Goal: Check status: Check status

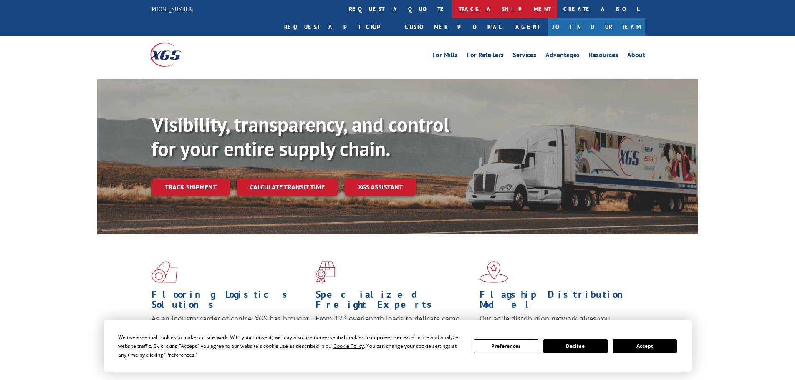
click at [452, 10] on link "track a shipment" at bounding box center [504, 9] width 105 height 18
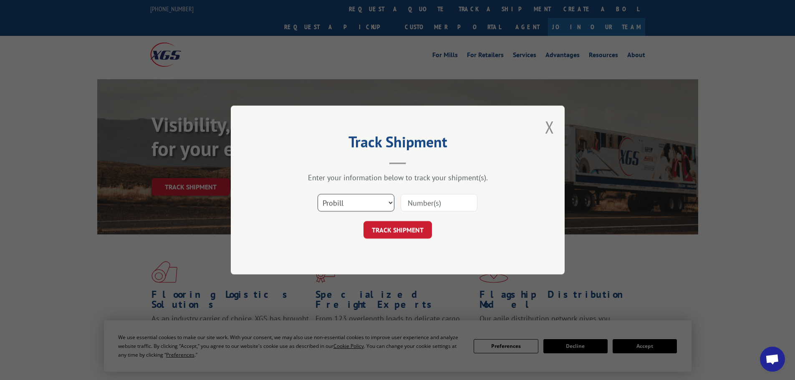
drag, startPoint x: 337, startPoint y: 203, endPoint x: 341, endPoint y: 209, distance: 7.3
click at [337, 203] on select "Select category... Probill BOL PO" at bounding box center [355, 203] width 77 height 18
select select "bol"
click at [317, 194] on select "Select category... Probill BOL PO" at bounding box center [355, 203] width 77 height 18
click at [411, 207] on input at bounding box center [439, 203] width 77 height 18
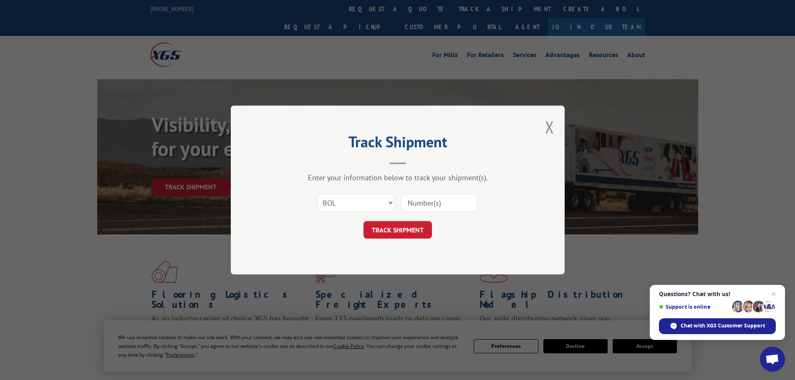
paste input "44532830"
type input "44532830"
click button "TRACK SHIPMENT" at bounding box center [397, 230] width 68 height 18
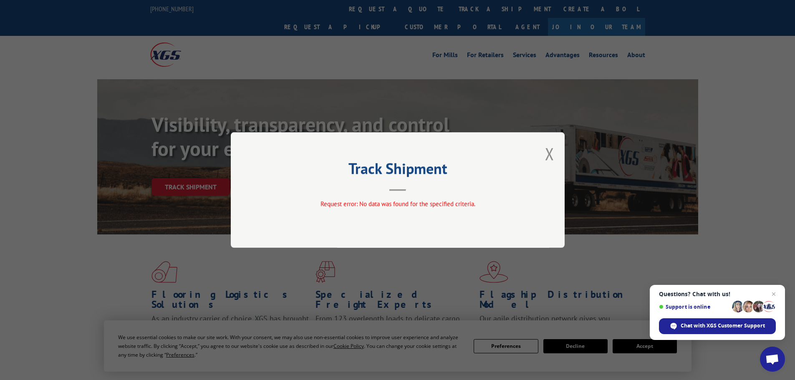
drag, startPoint x: 549, startPoint y: 152, endPoint x: 507, endPoint y: 136, distance: 44.4
click at [548, 153] on button "Close modal" at bounding box center [549, 154] width 9 height 22
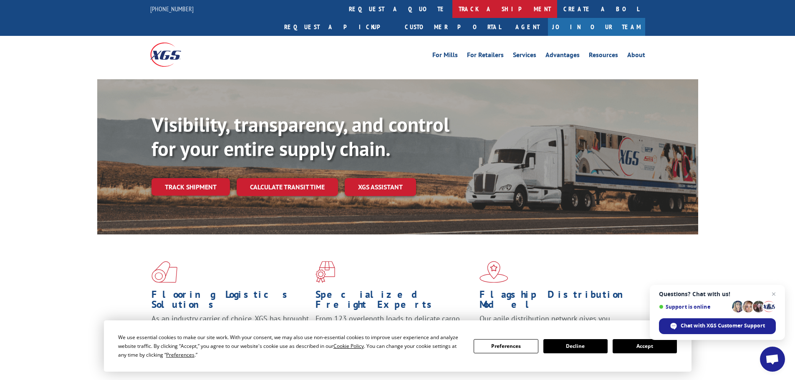
click at [452, 7] on link "track a shipment" at bounding box center [504, 9] width 105 height 18
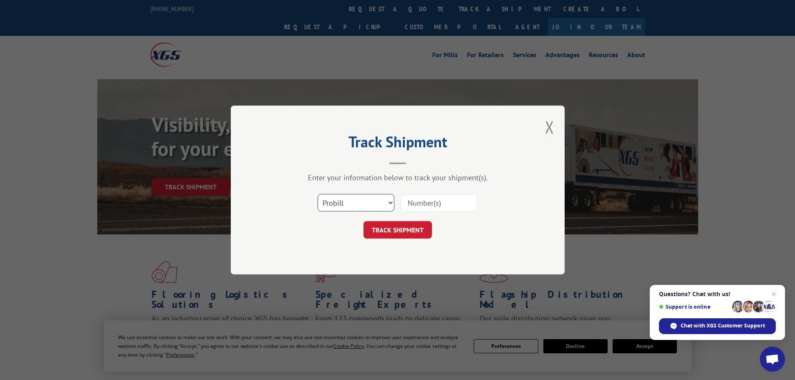
click at [352, 200] on select "Select category... Probill BOL PO" at bounding box center [355, 203] width 77 height 18
select select "po"
click at [317, 194] on select "Select category... Probill BOL PO" at bounding box center [355, 203] width 77 height 18
click at [434, 205] on input at bounding box center [439, 203] width 77 height 18
paste input "44532830"
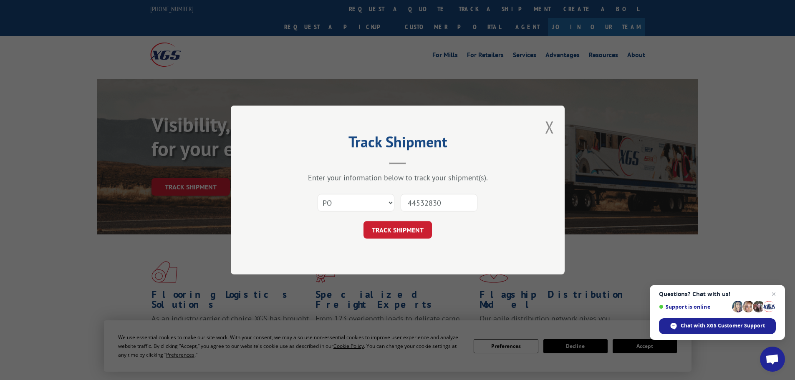
type input "44532830"
click at [393, 233] on button "TRACK SHIPMENT" at bounding box center [397, 230] width 68 height 18
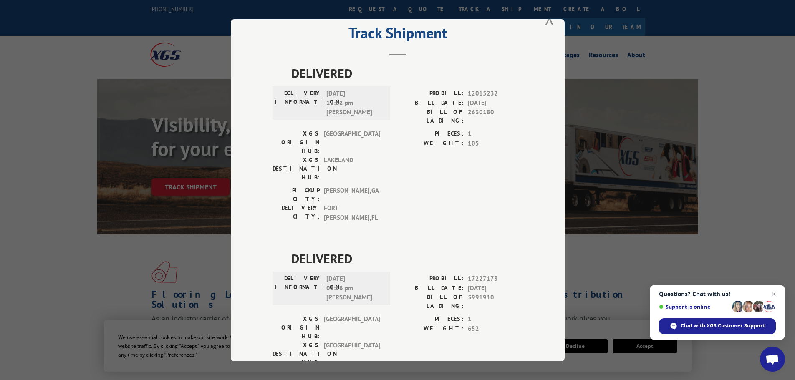
scroll to position [34, 0]
